Goal: Information Seeking & Learning: Learn about a topic

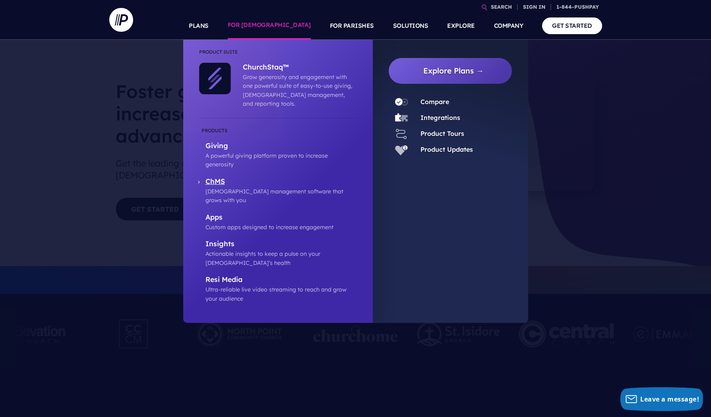
click at [218, 177] on p "ChMS" at bounding box center [280, 182] width 151 height 10
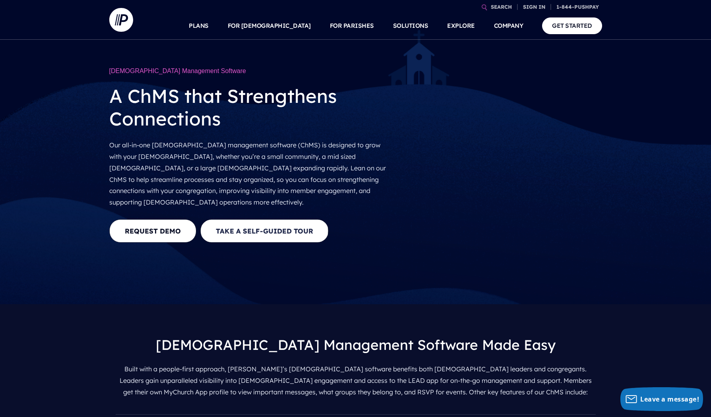
click at [277, 221] on button "Take a Self-guided Tour" at bounding box center [264, 230] width 128 height 23
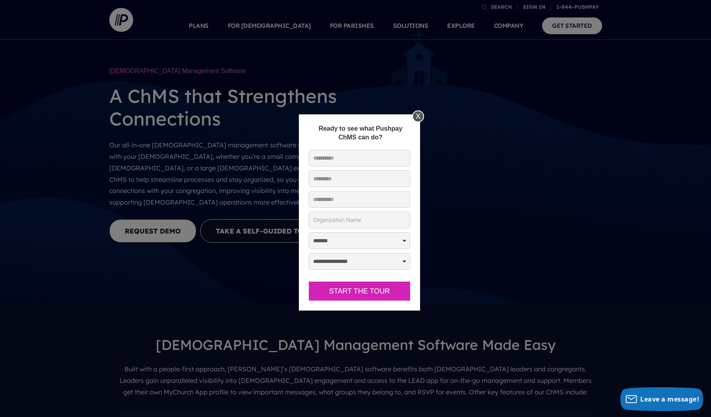
click at [419, 116] on div "X" at bounding box center [418, 116] width 12 height 12
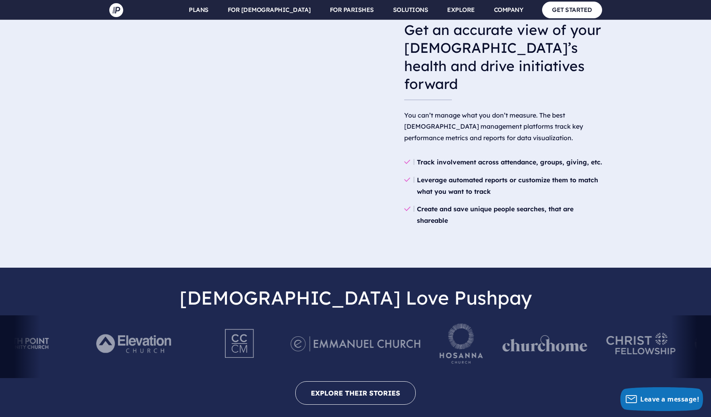
scroll to position [1597, 0]
